Goal: Answer question/provide support: Share knowledge or assist other users

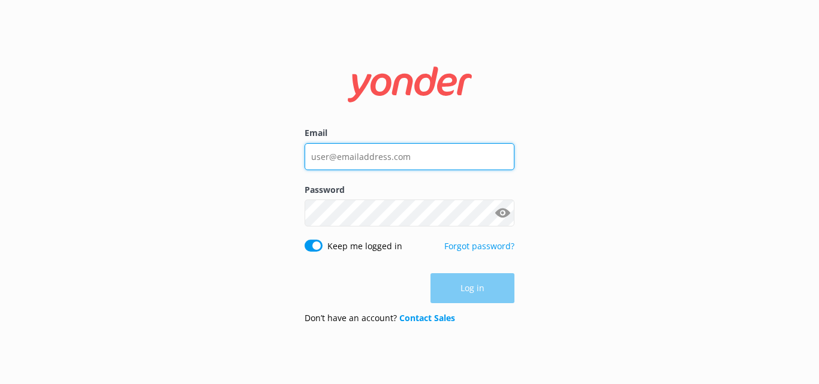
type input "[EMAIL_ADDRESS][DOMAIN_NAME]"
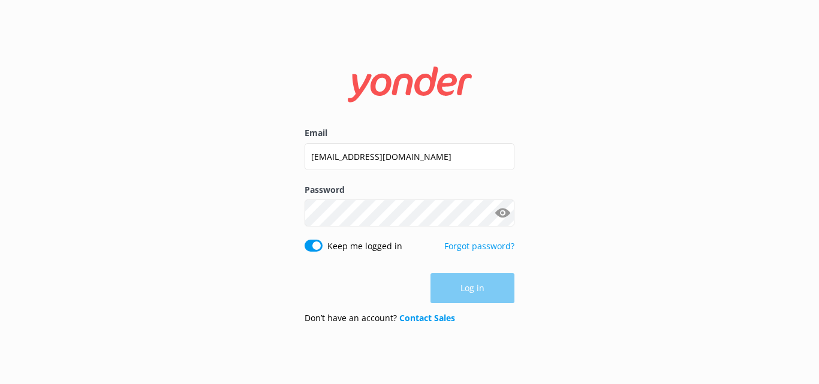
click at [507, 209] on button "Show password" at bounding box center [502, 213] width 24 height 24
click at [505, 213] on button "Show password" at bounding box center [502, 214] width 24 height 24
drag, startPoint x: 499, startPoint y: 206, endPoint x: 496, endPoint y: 227, distance: 21.2
click at [496, 228] on div "Password Show password" at bounding box center [409, 212] width 210 height 56
click at [497, 215] on button "Show password" at bounding box center [502, 214] width 24 height 24
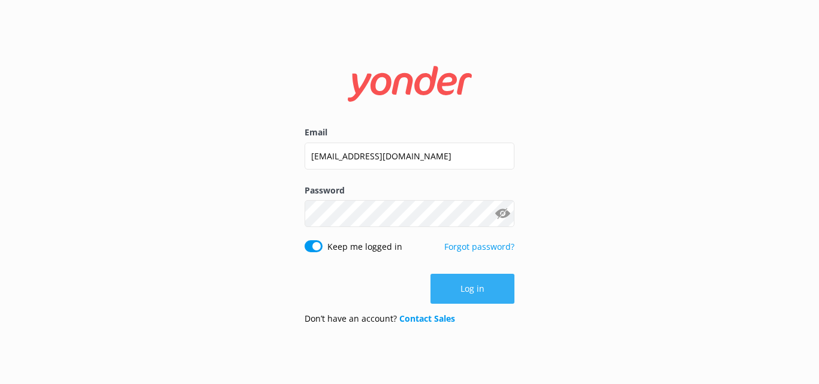
click at [481, 290] on button "Log in" at bounding box center [472, 289] width 84 height 30
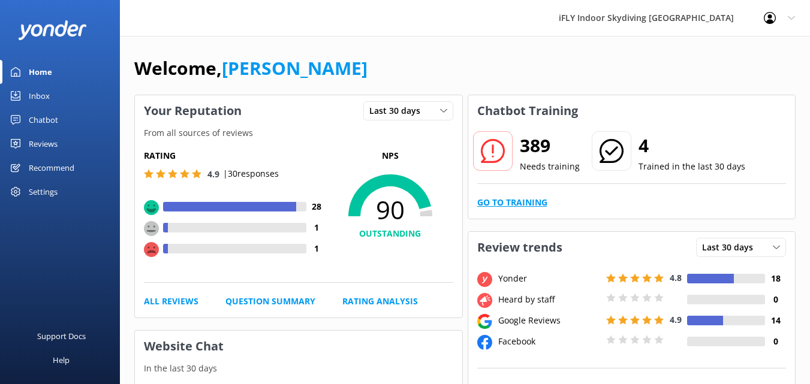
click at [538, 206] on link "Go to Training" at bounding box center [512, 202] width 70 height 13
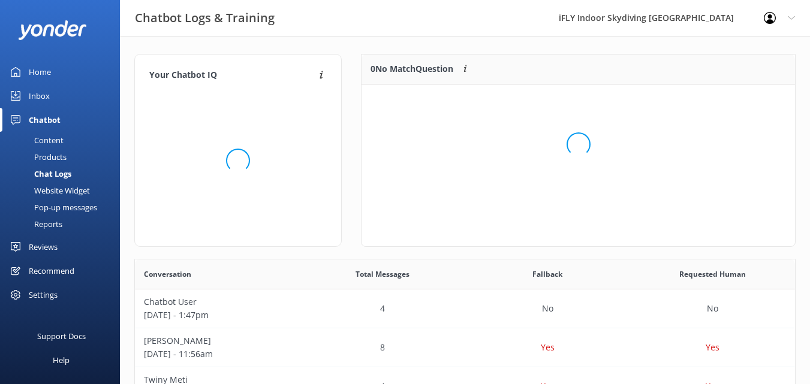
scroll to position [141, 424]
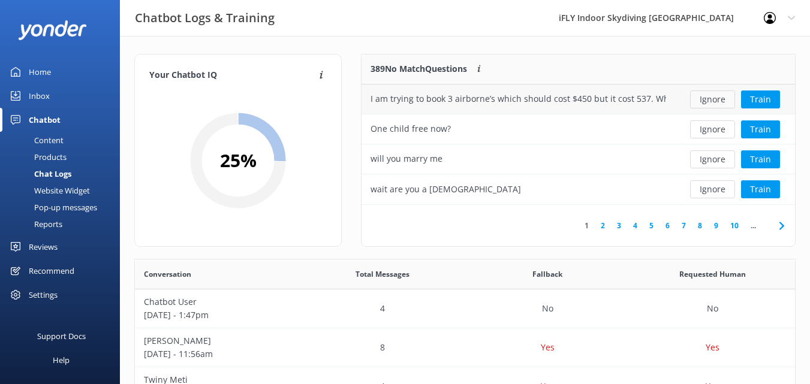
click at [721, 98] on button "Ignore" at bounding box center [712, 99] width 45 height 18
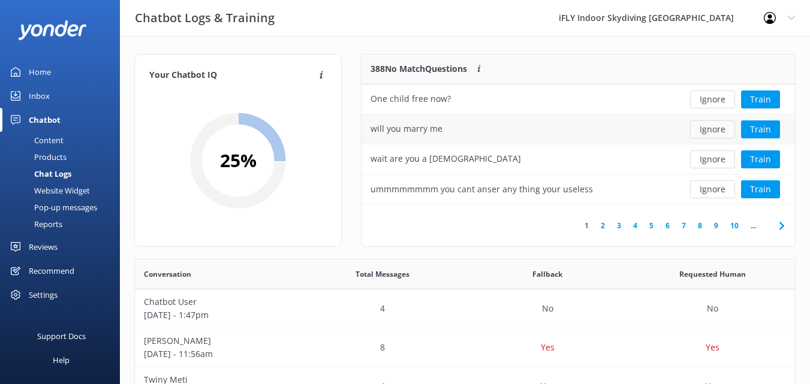
click at [717, 128] on button "Ignore" at bounding box center [712, 129] width 45 height 18
click at [716, 161] on button "Ignore" at bounding box center [712, 159] width 45 height 18
click at [718, 132] on button "Ignore" at bounding box center [712, 129] width 45 height 18
click at [728, 102] on button "Ignore" at bounding box center [712, 99] width 45 height 18
click at [713, 99] on button "Ignore" at bounding box center [712, 99] width 45 height 18
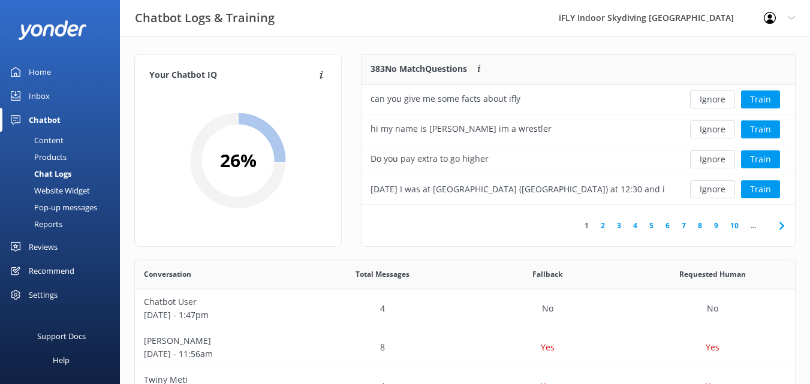
click at [712, 99] on button "Ignore" at bounding box center [712, 99] width 45 height 18
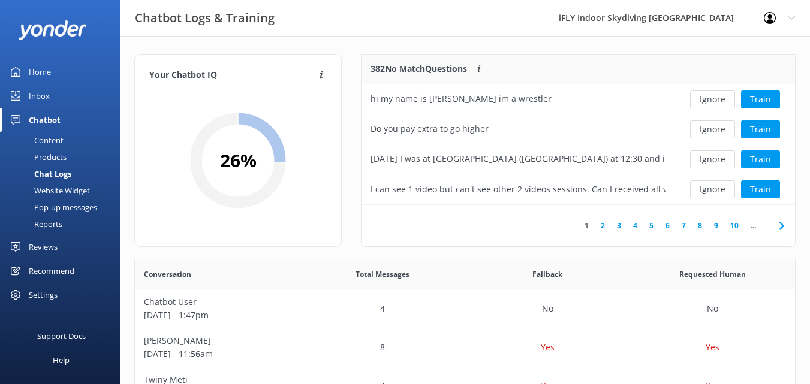
click at [712, 99] on button "Ignore" at bounding box center [712, 99] width 45 height 18
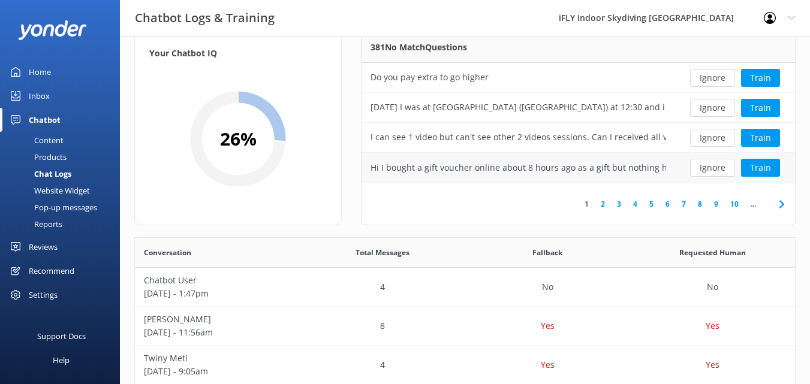
scroll to position [0, 0]
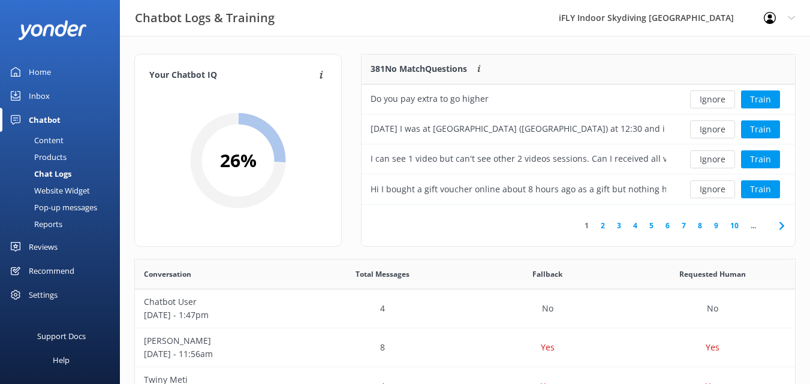
click at [603, 227] on link "2" at bounding box center [602, 225] width 16 height 11
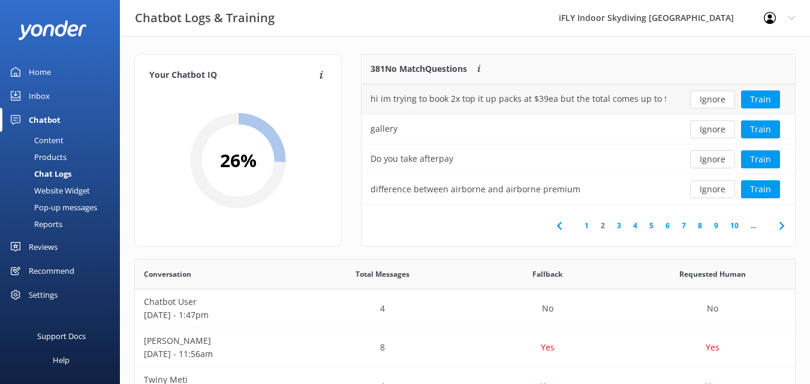
click at [637, 101] on div "hi im trying to book 2x top it up packs at $39ea but the total comes up to $98?" at bounding box center [517, 98] width 295 height 13
click at [677, 94] on div "Ignore Train" at bounding box center [735, 99] width 120 height 30
click at [679, 94] on div "Ignore Train" at bounding box center [735, 99] width 120 height 30
click at [663, 98] on div "hi im trying to book 2x top it up packs at $39ea but the total comes up to $98?" at bounding box center [517, 98] width 295 height 13
click at [760, 102] on button "Train" at bounding box center [760, 99] width 39 height 18
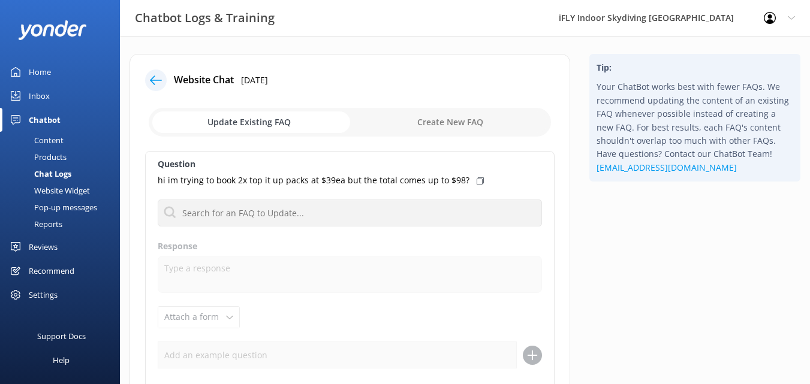
click at [152, 84] on icon at bounding box center [156, 80] width 12 height 12
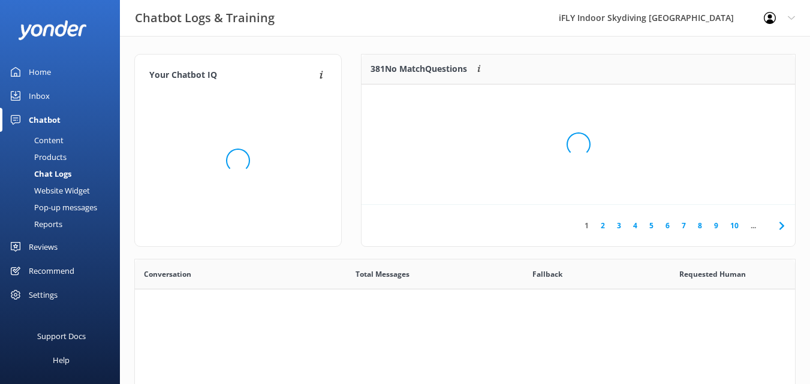
scroll to position [411, 651]
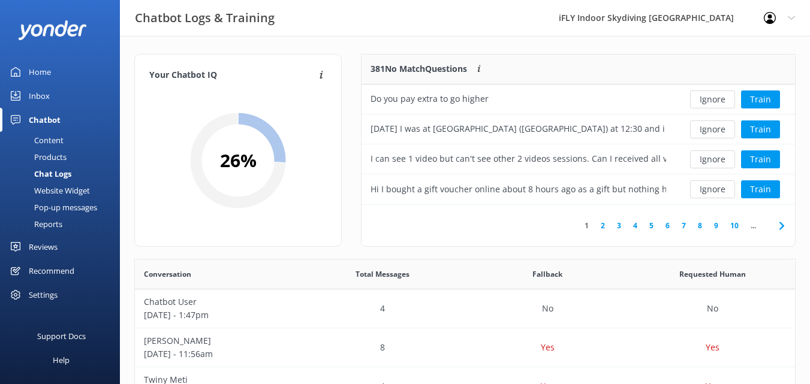
click at [602, 227] on link "2" at bounding box center [602, 225] width 16 height 11
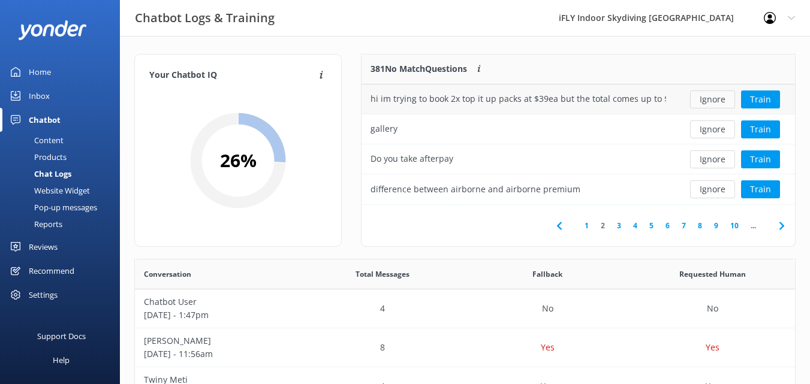
click at [720, 101] on button "Ignore" at bounding box center [712, 99] width 45 height 18
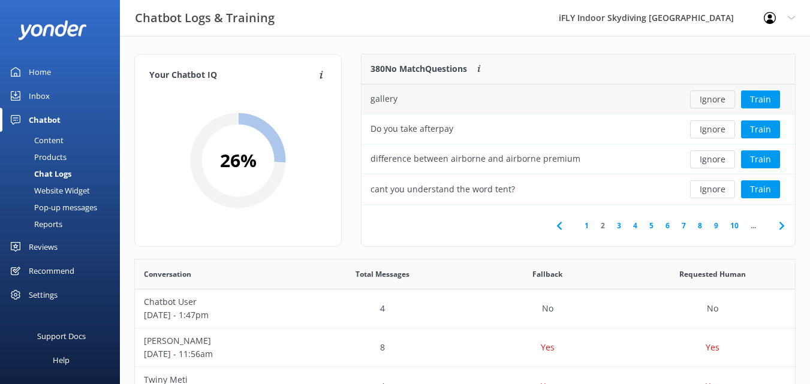
click at [713, 96] on button "Ignore" at bounding box center [712, 99] width 45 height 18
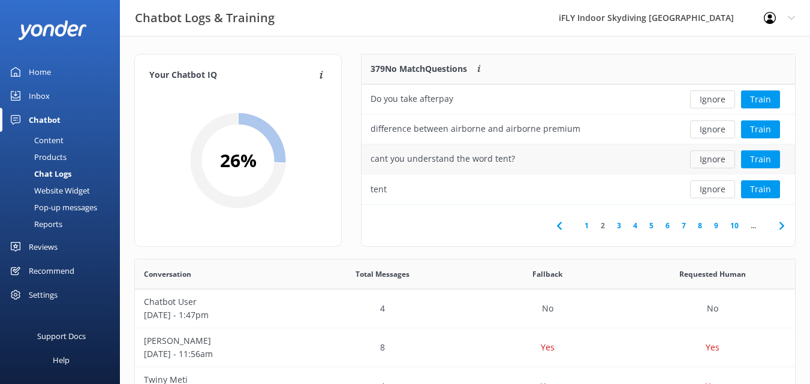
click at [717, 158] on button "Ignore" at bounding box center [712, 159] width 45 height 18
drag, startPoint x: 711, startPoint y: 162, endPoint x: 718, endPoint y: 154, distance: 11.1
click at [711, 159] on button "Ignore" at bounding box center [712, 159] width 45 height 18
click at [766, 160] on button "Train" at bounding box center [760, 159] width 39 height 18
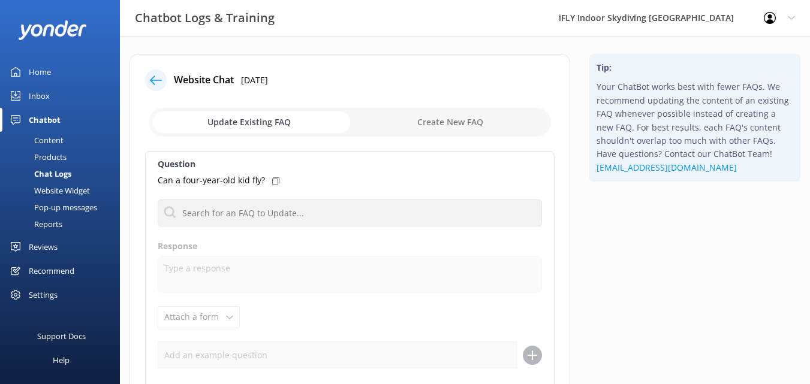
scroll to position [60, 0]
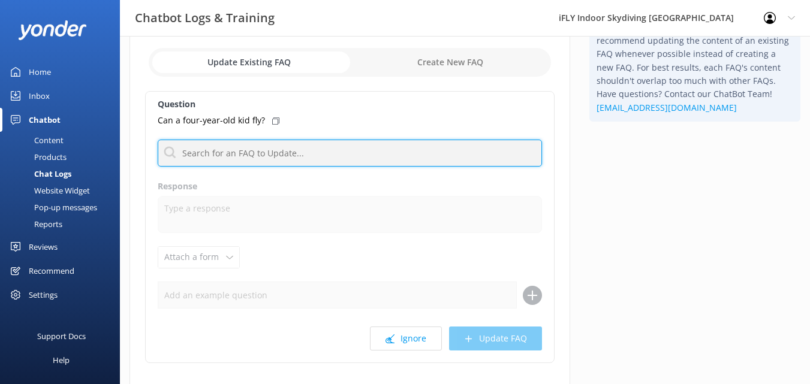
click at [313, 154] on input "text" at bounding box center [350, 153] width 384 height 27
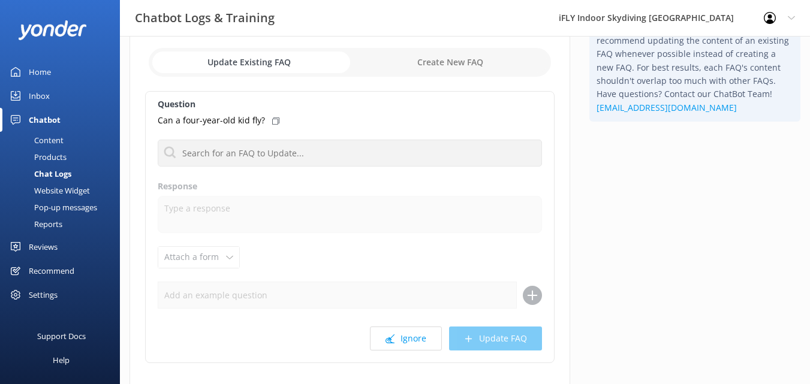
click at [275, 120] on icon at bounding box center [275, 120] width 7 height 7
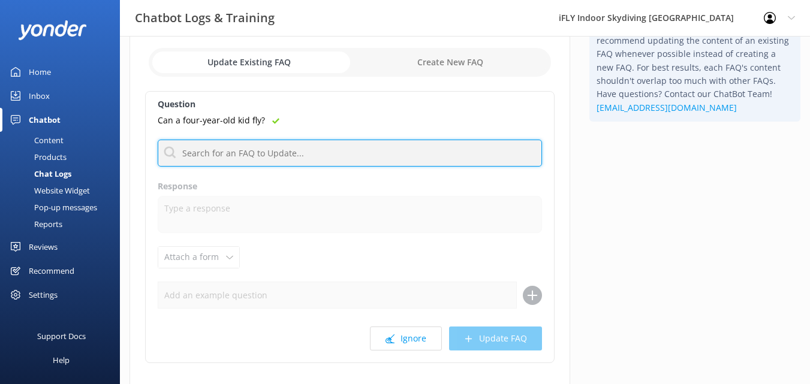
click at [272, 159] on input "text" at bounding box center [350, 153] width 384 height 27
paste input "Can a four-year-old kid fly?"
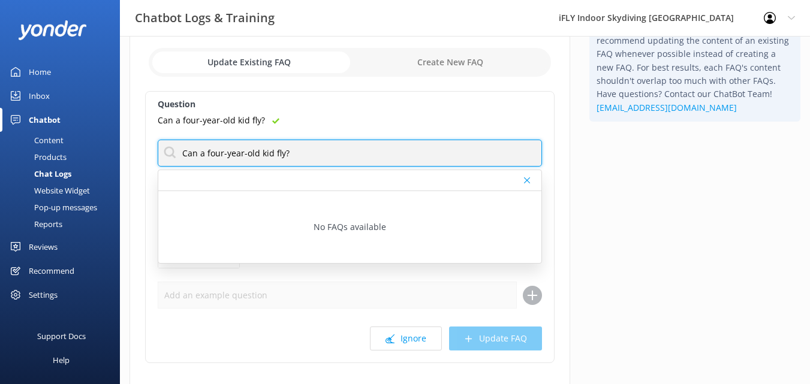
drag, startPoint x: 321, startPoint y: 153, endPoint x: 158, endPoint y: 155, distance: 163.6
click at [158, 155] on input "Can a four-year-old kid fly?" at bounding box center [350, 153] width 384 height 27
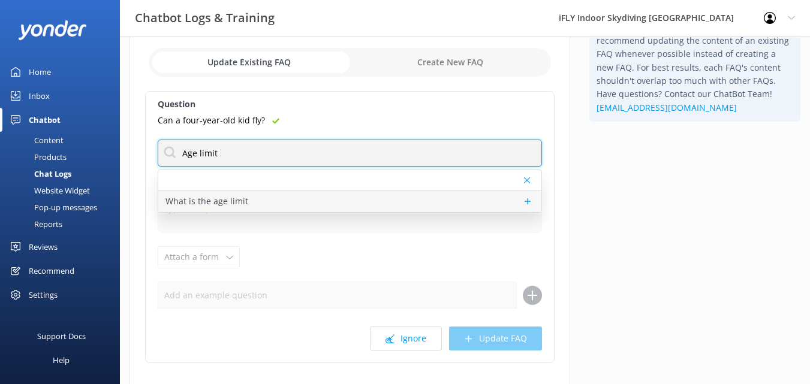
type input "Age limit"
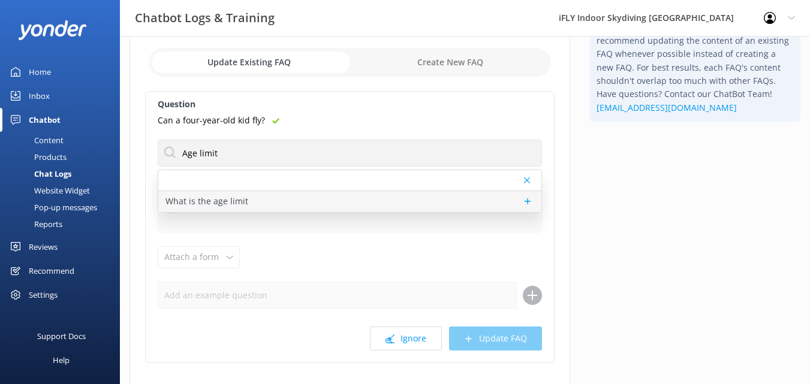
click at [227, 209] on div "What is the age limit" at bounding box center [349, 201] width 383 height 21
type textarea "Our pricing is based on per person pricing, our fares are the same for adults a…"
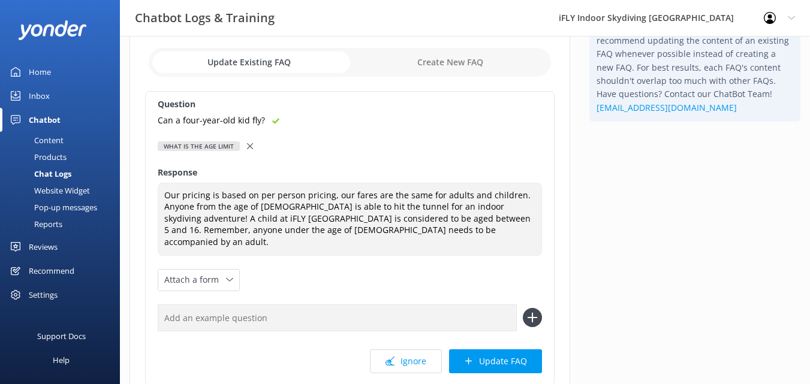
click at [244, 311] on input "text" at bounding box center [337, 317] width 359 height 27
paste input "Can a four-year-old kid fly?"
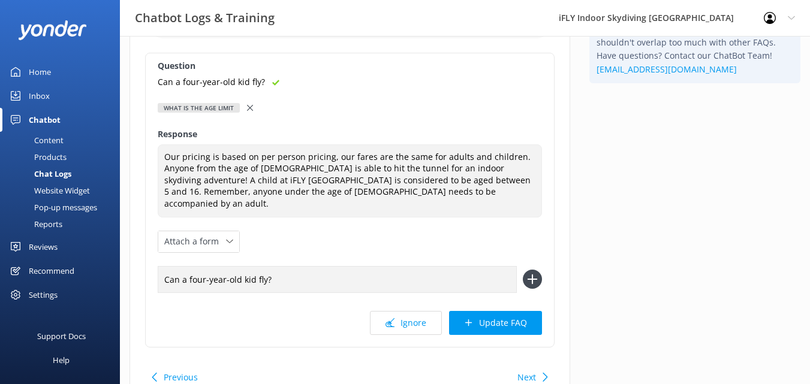
scroll to position [120, 0]
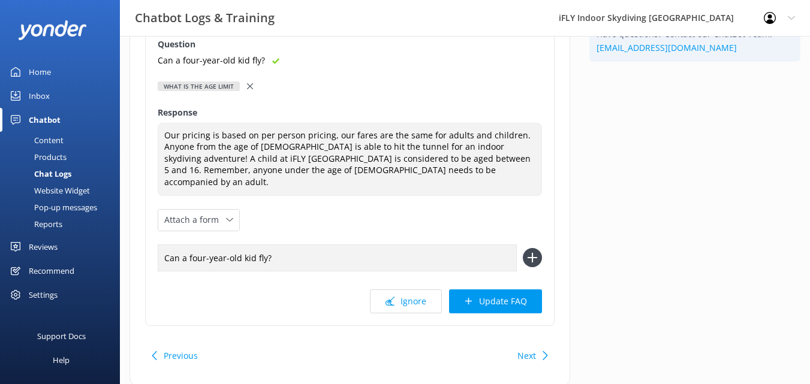
type input "Can a four-year-old kid fly?"
click at [530, 248] on icon at bounding box center [532, 257] width 19 height 19
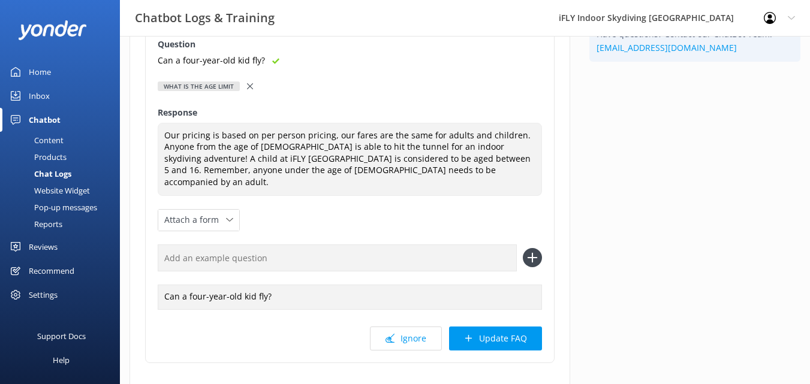
click at [233, 250] on input "text" at bounding box center [337, 258] width 359 height 27
type input "what age"
click at [536, 252] on icon at bounding box center [532, 257] width 19 height 19
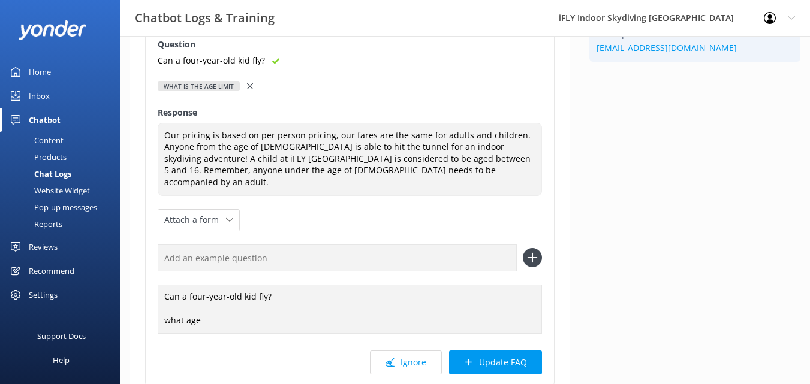
click at [209, 245] on input "text" at bounding box center [337, 258] width 359 height 27
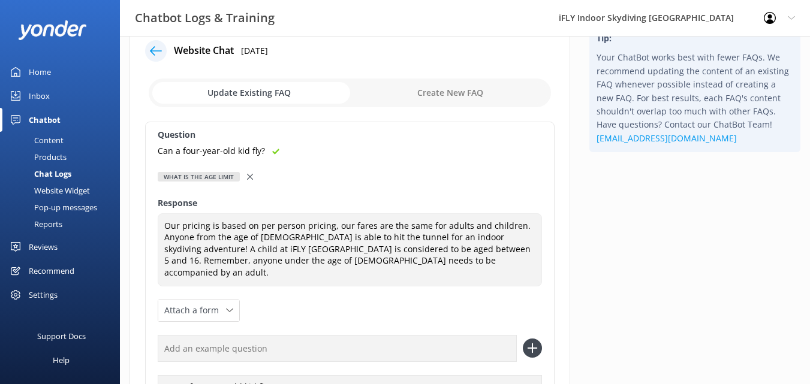
scroll to position [0, 0]
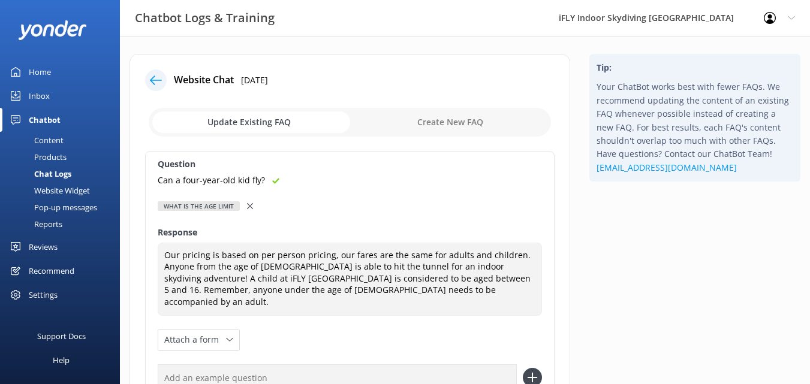
click at [152, 77] on icon at bounding box center [156, 80] width 12 height 12
